Goal: Register for event/course

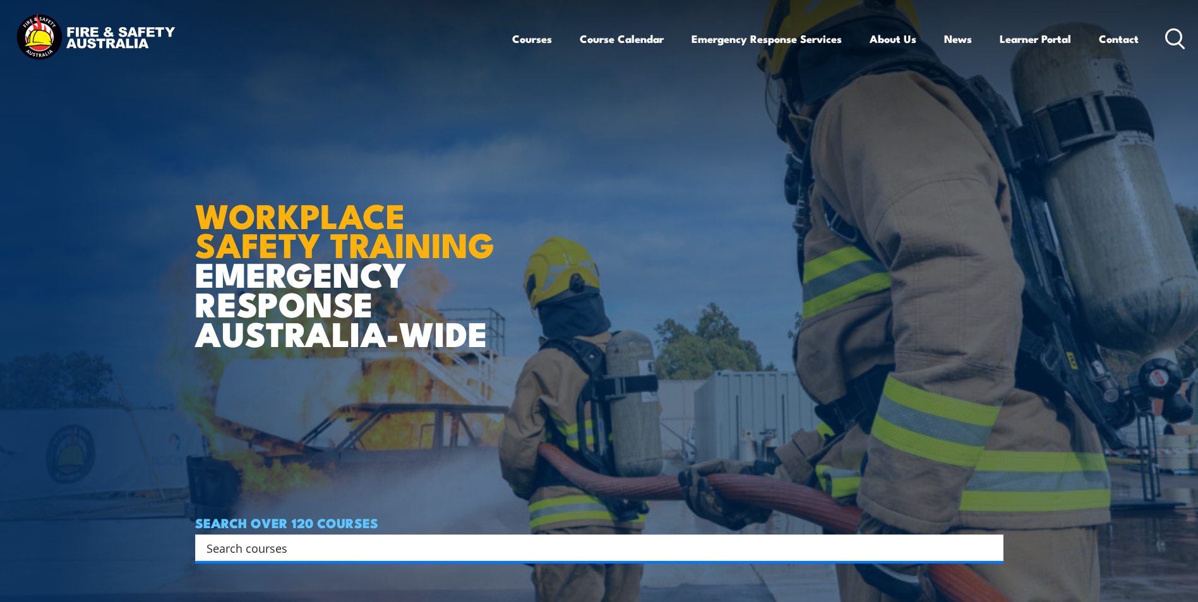
click at [273, 544] on input "Search input" at bounding box center [590, 548] width 769 height 19
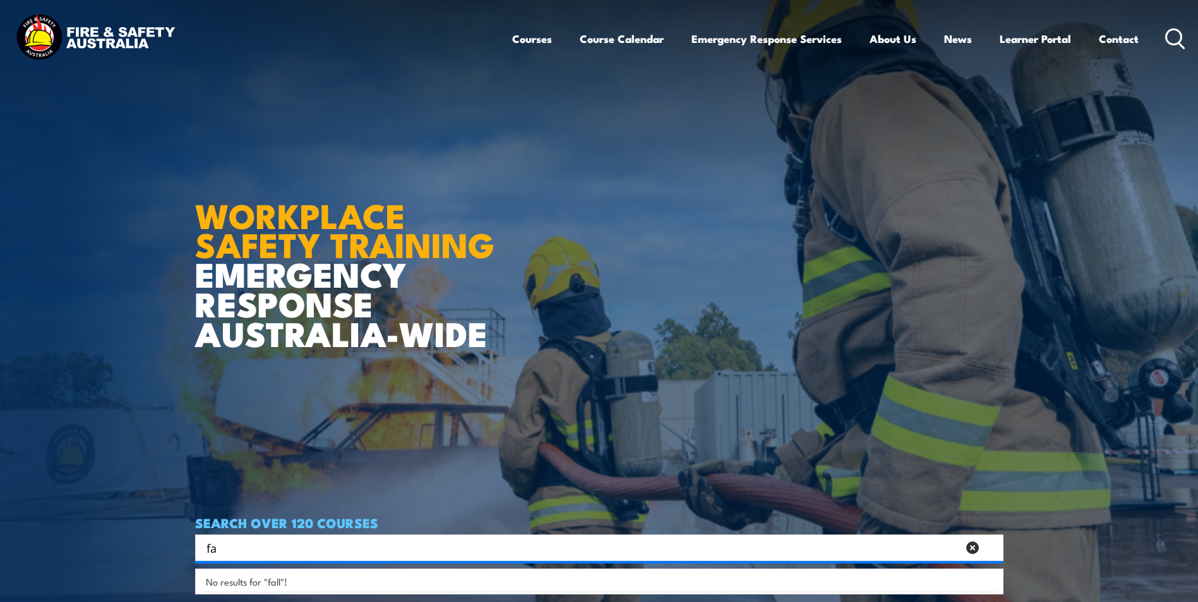
type input "f"
type input "retrieval"
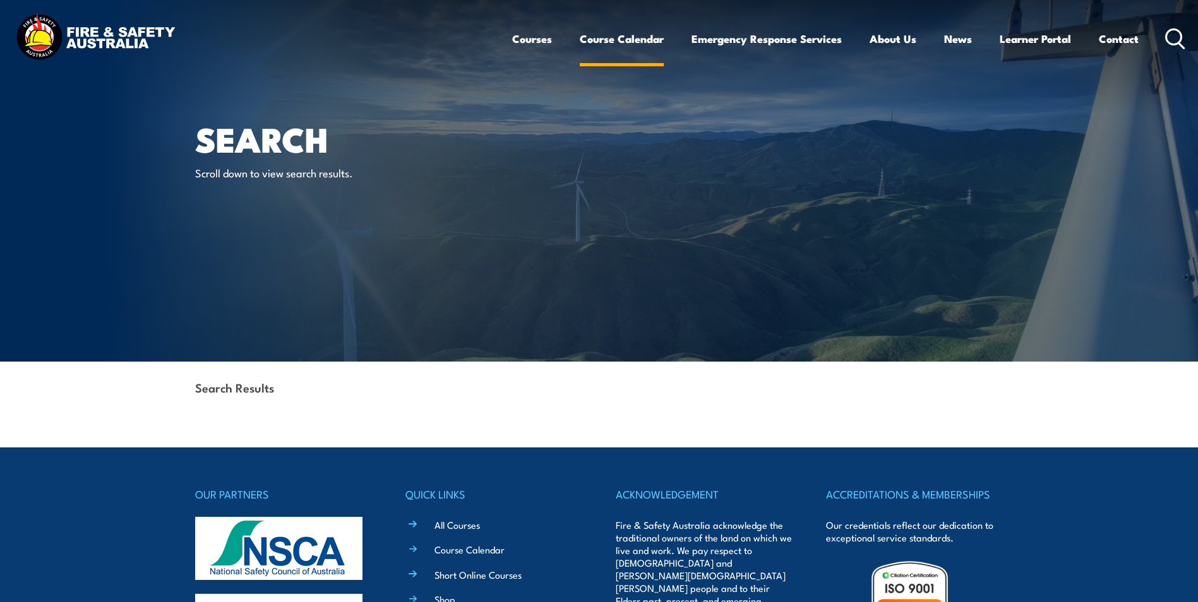
click at [608, 39] on link "Course Calendar" at bounding box center [622, 38] width 84 height 33
click at [617, 28] on link "Course Calendar" at bounding box center [622, 38] width 84 height 33
click at [619, 40] on link "Course Calendar" at bounding box center [622, 38] width 84 height 33
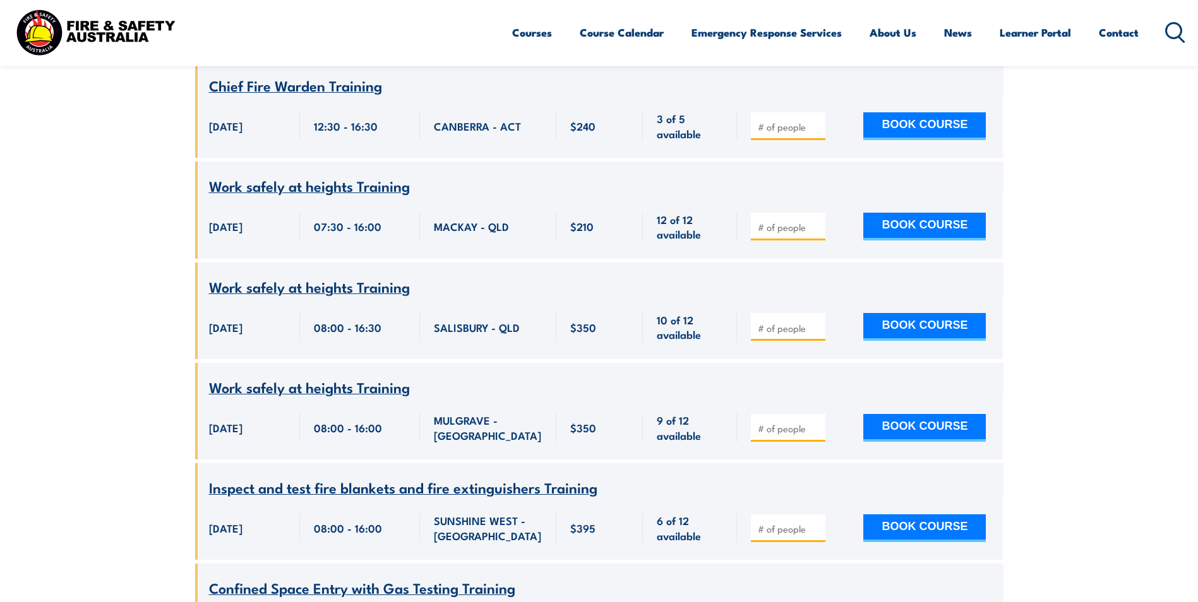
scroll to position [5051, 0]
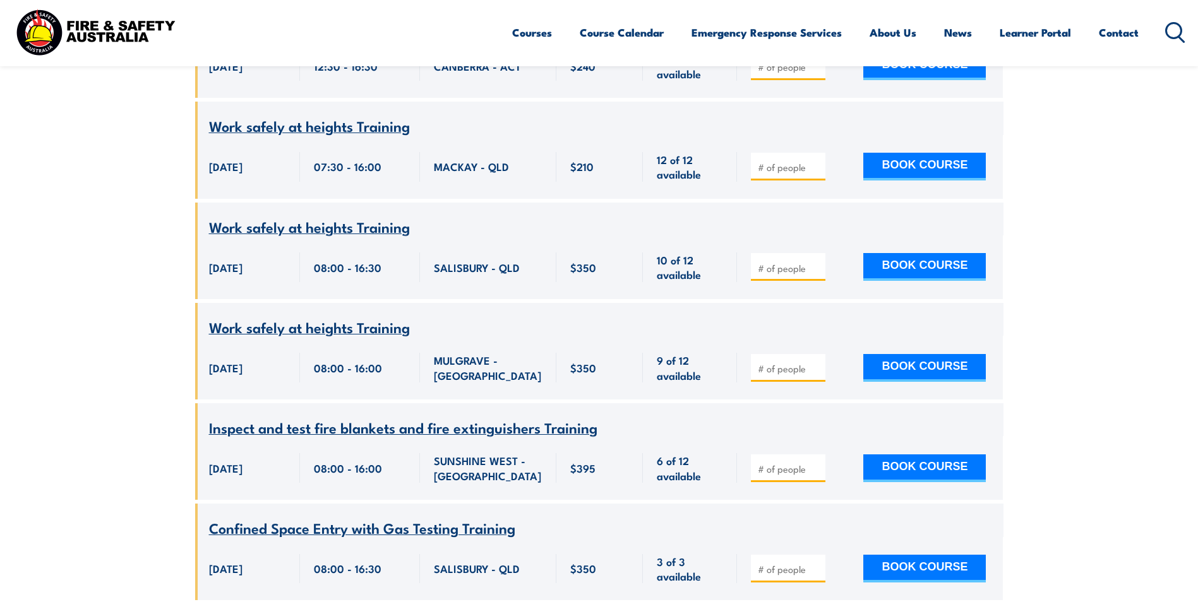
click at [323, 316] on span "Work safely at heights Training" at bounding box center [309, 326] width 201 height 21
